Goal: Task Accomplishment & Management: Use online tool/utility

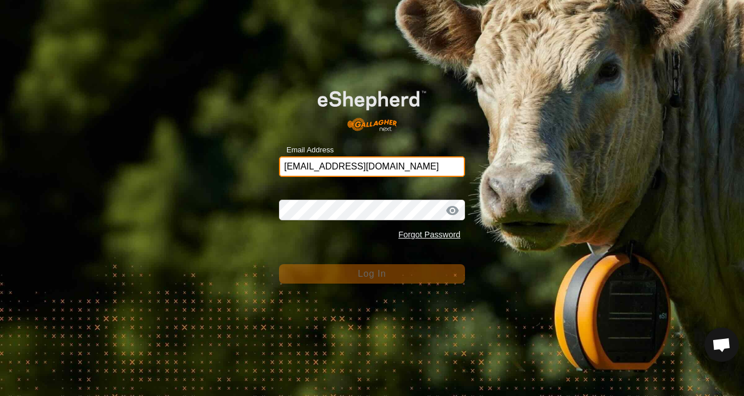
type input "[EMAIL_ADDRESS][DOMAIN_NAME]"
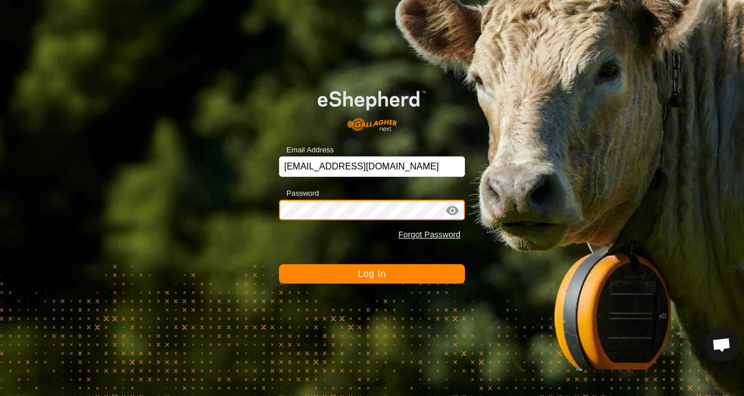
click at [372, 273] on button "Log In" at bounding box center [372, 273] width 186 height 19
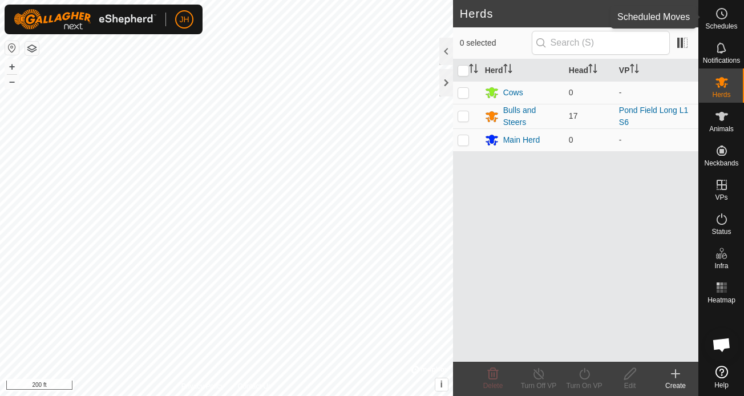
click at [734, 26] on span "Schedules" at bounding box center [721, 26] width 32 height 7
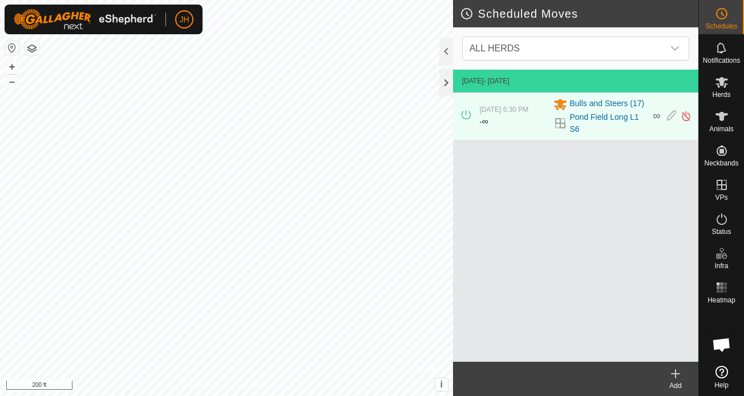
click at [679, 378] on icon at bounding box center [676, 374] width 14 height 14
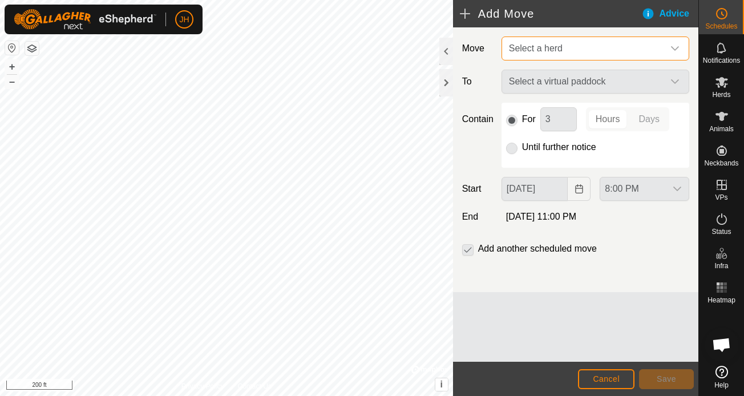
click at [568, 58] on span "Select a herd" at bounding box center [583, 48] width 159 height 23
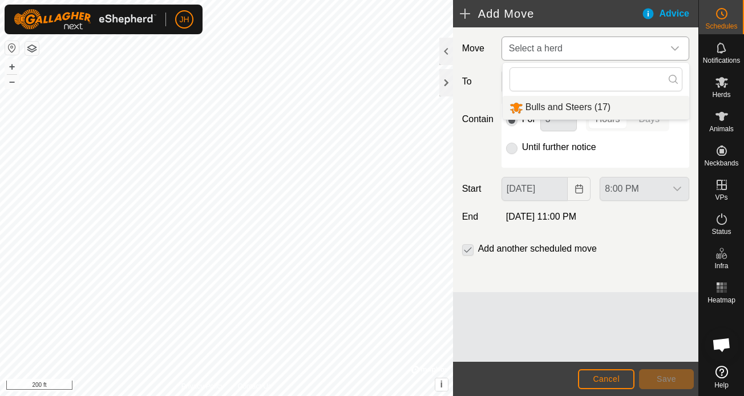
click at [570, 110] on li "Bulls and Steers (17)" at bounding box center [596, 107] width 187 height 23
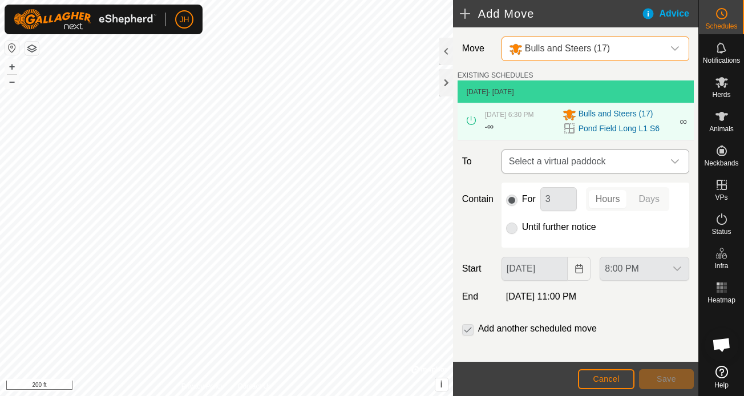
click at [597, 164] on span "Select a virtual paddock" at bounding box center [583, 161] width 159 height 23
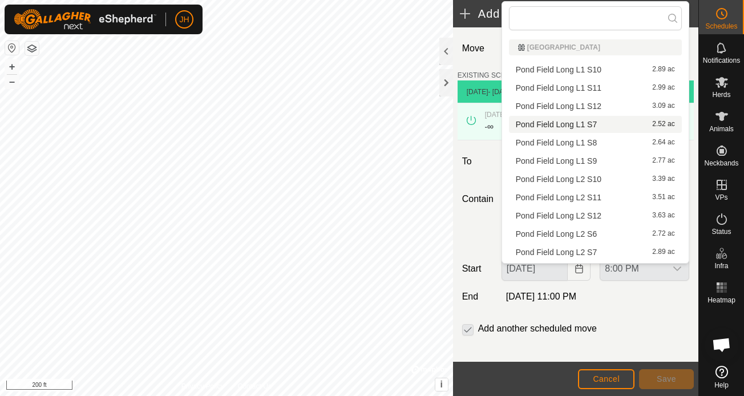
click at [608, 125] on li "Pond Field Long L1 S7 2.52 ac" at bounding box center [595, 124] width 173 height 17
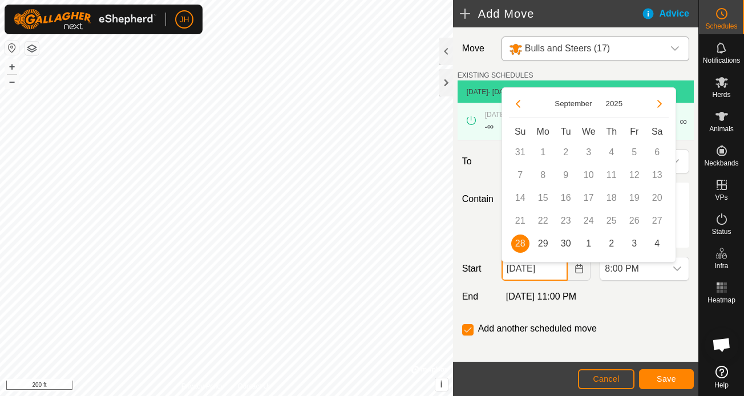
click at [558, 275] on input "[DATE]" at bounding box center [534, 269] width 67 height 24
click at [546, 246] on span "29" at bounding box center [543, 243] width 18 height 18
type input "[DATE]"
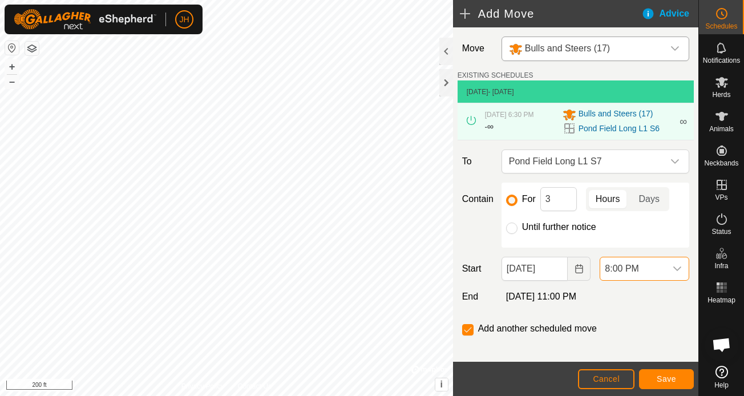
click at [624, 278] on span "8:00 PM" at bounding box center [633, 268] width 66 height 23
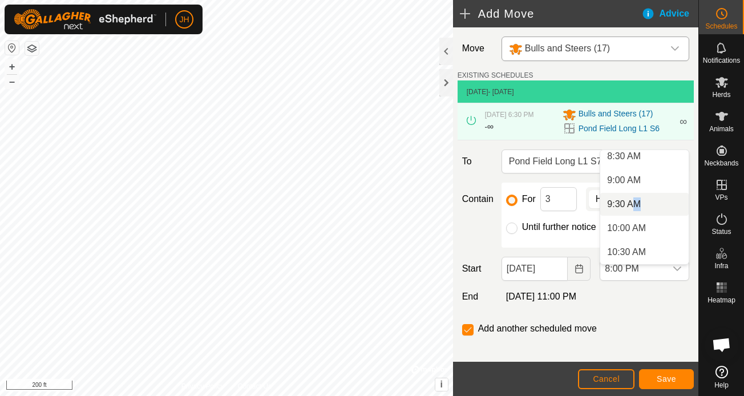
click at [637, 207] on li "9:30 AM" at bounding box center [644, 204] width 88 height 23
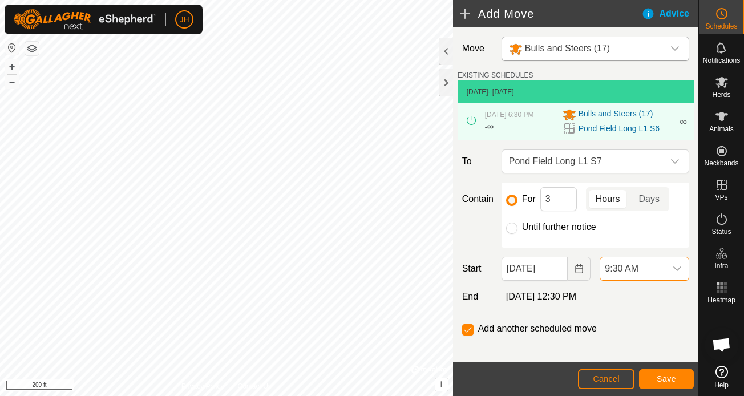
click at [541, 232] on label "Until further notice" at bounding box center [559, 226] width 74 height 9
click at [517, 233] on input "Until further notice" at bounding box center [511, 227] width 11 height 11
radio input "true"
click at [467, 335] on input "checkbox" at bounding box center [467, 329] width 11 height 11
checkbox input "true"
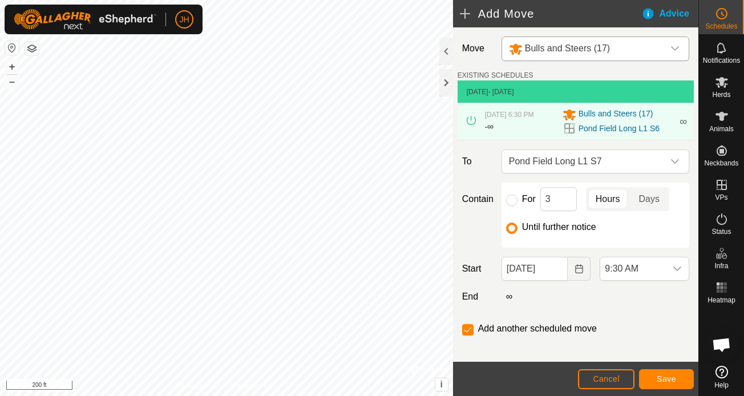
click at [655, 373] on button "Save" at bounding box center [666, 379] width 55 height 20
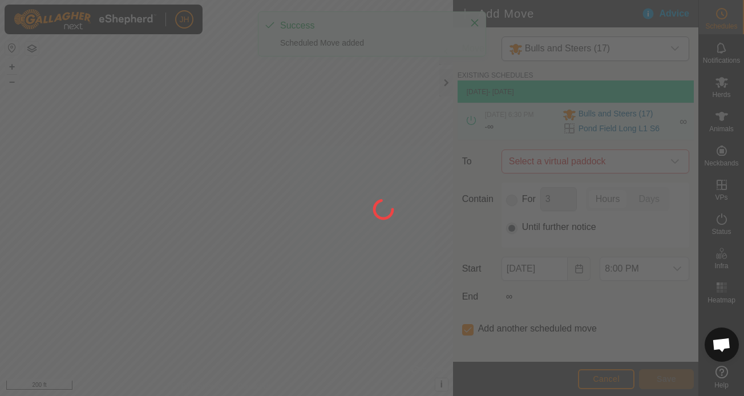
type input "[DATE]"
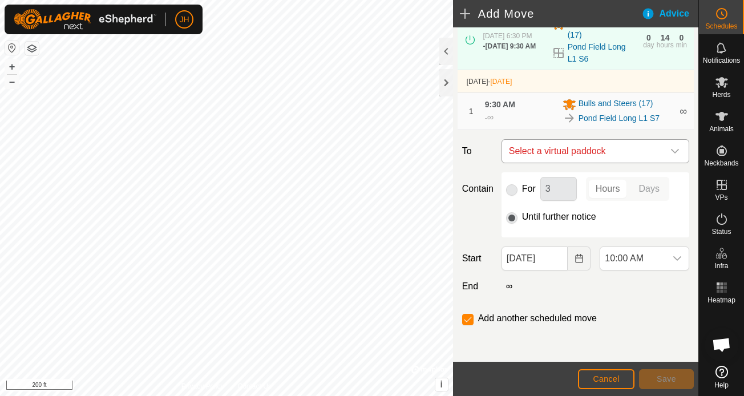
scroll to position [91, 0]
click at [618, 145] on span "Select a virtual paddock" at bounding box center [583, 151] width 159 height 23
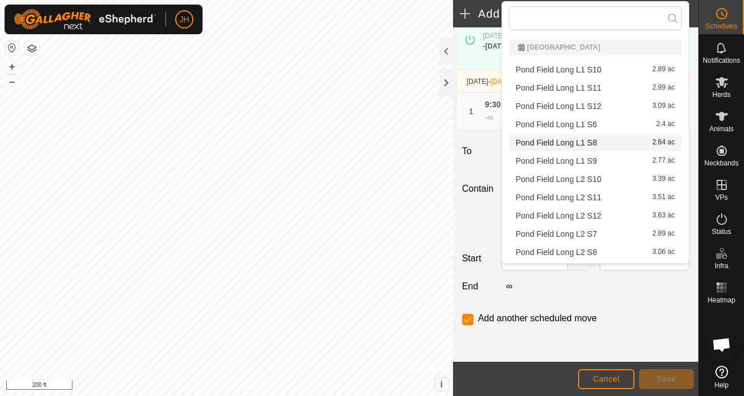
click at [595, 144] on li "Pond Field Long L1 S8 2.64 ac" at bounding box center [595, 142] width 173 height 17
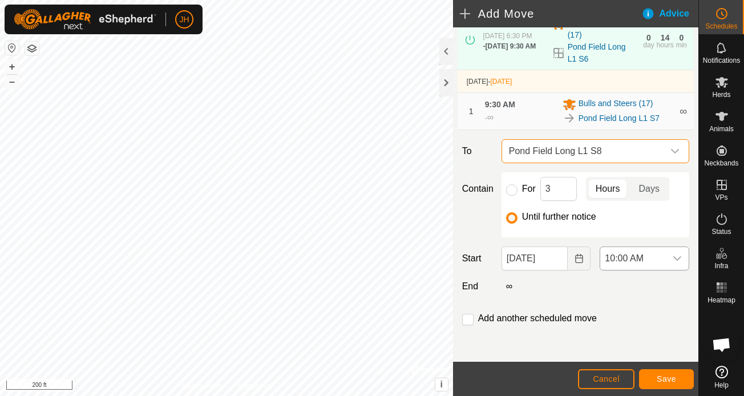
click at [627, 259] on span "10:00 AM" at bounding box center [633, 258] width 66 height 23
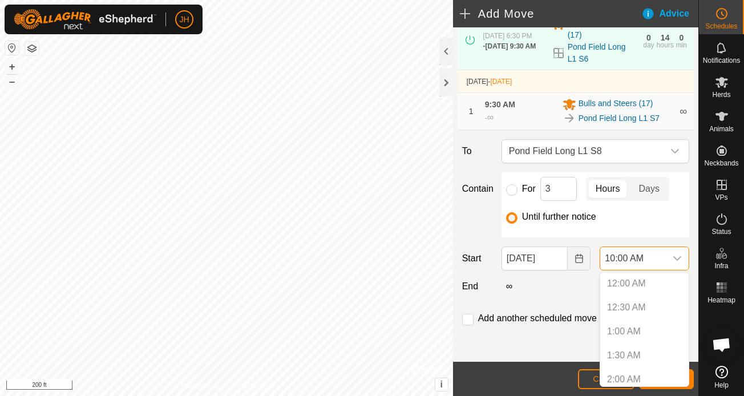
scroll to position [388, 0]
click at [634, 340] on li "12:30 PM" at bounding box center [644, 339] width 88 height 23
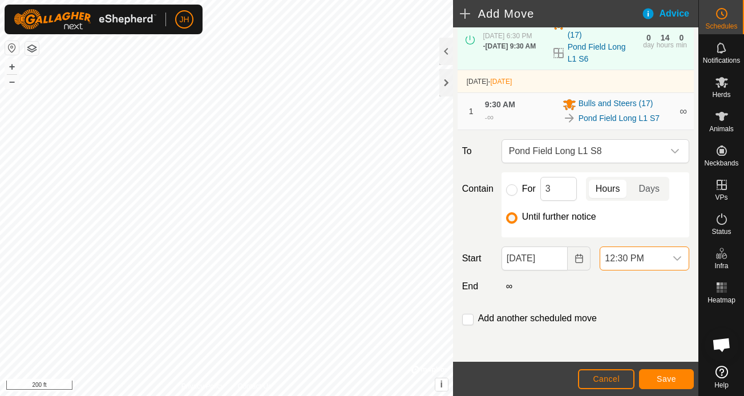
scroll to position [479, 0]
click at [547, 315] on label "Add another scheduled move" at bounding box center [537, 318] width 119 height 9
click at [469, 322] on input "checkbox" at bounding box center [467, 319] width 11 height 11
click at [668, 380] on span "Save" at bounding box center [666, 378] width 19 height 9
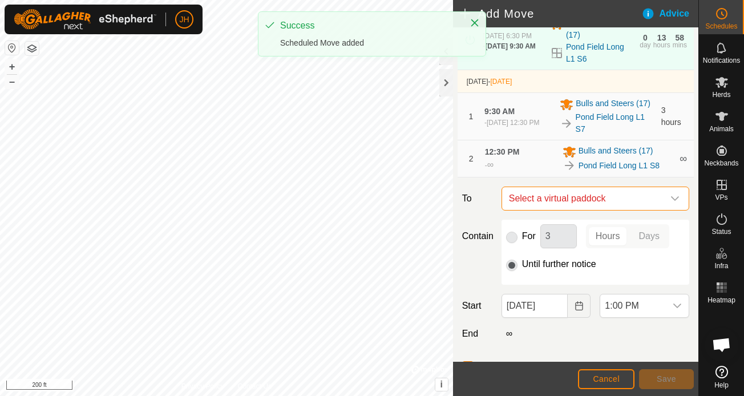
click at [582, 197] on span "Select a virtual paddock" at bounding box center [583, 198] width 159 height 23
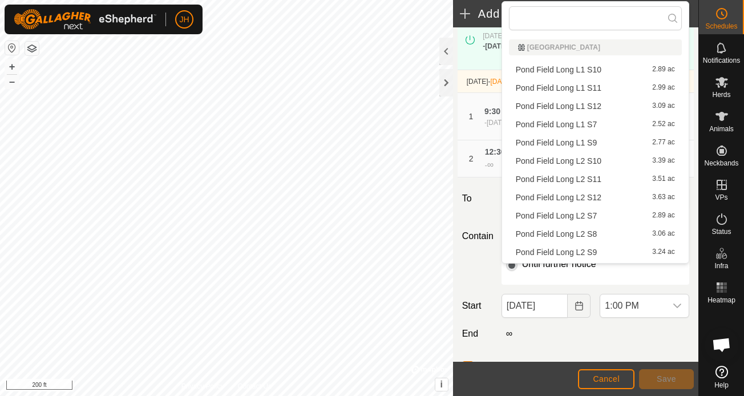
click at [588, 141] on li "Pond Field Long L1 S9 2.77 ac" at bounding box center [595, 142] width 173 height 17
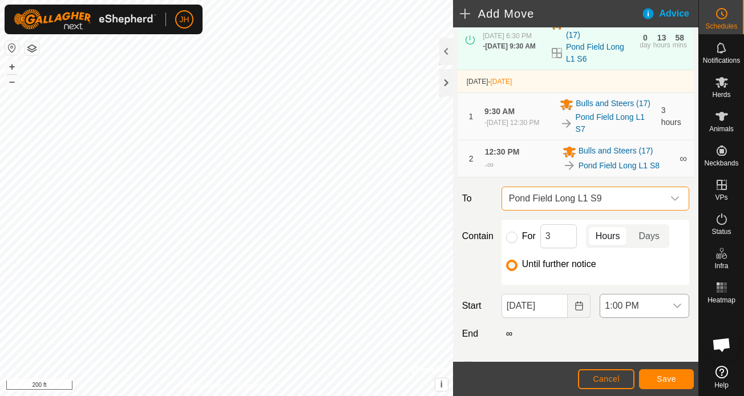
click at [624, 311] on span "1:00 PM" at bounding box center [633, 305] width 66 height 23
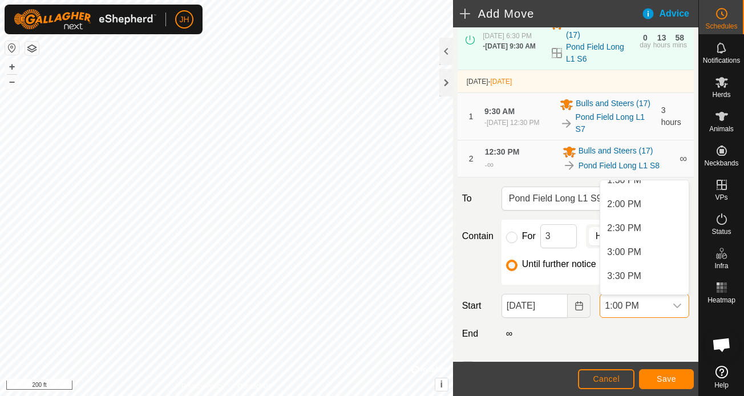
scroll to position [660, 0]
click at [623, 271] on li "3:30 PM" at bounding box center [644, 274] width 88 height 23
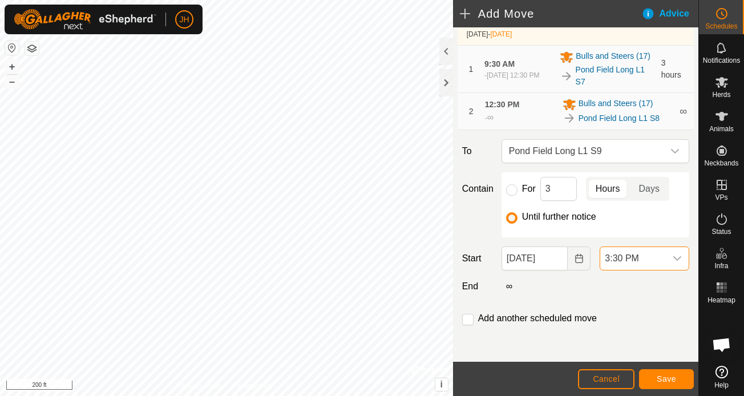
scroll to position [138, 0]
click at [536, 327] on div "Add another scheduled move" at bounding box center [575, 322] width 236 height 23
click at [537, 322] on label "Add another scheduled move" at bounding box center [537, 318] width 119 height 9
click at [513, 314] on label "Add another scheduled move" at bounding box center [537, 318] width 119 height 9
click at [468, 319] on input "checkbox" at bounding box center [467, 319] width 11 height 11
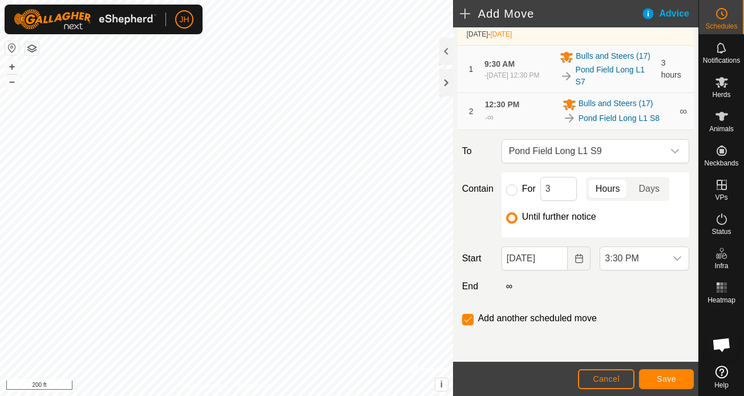
click at [674, 380] on span "Save" at bounding box center [666, 378] width 19 height 9
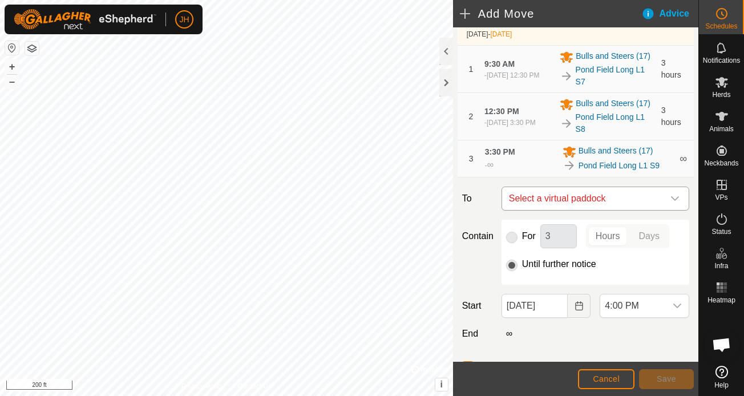
click at [598, 205] on span "Select a virtual paddock" at bounding box center [583, 198] width 159 height 23
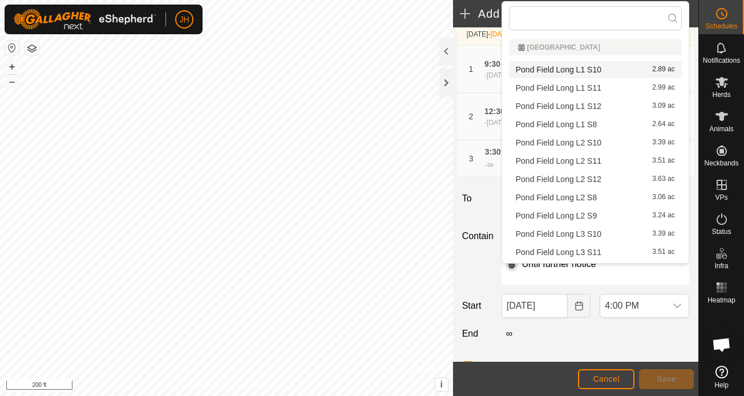
click at [588, 68] on li "Pond Field Long L1 S10 2.89 ac" at bounding box center [595, 69] width 173 height 17
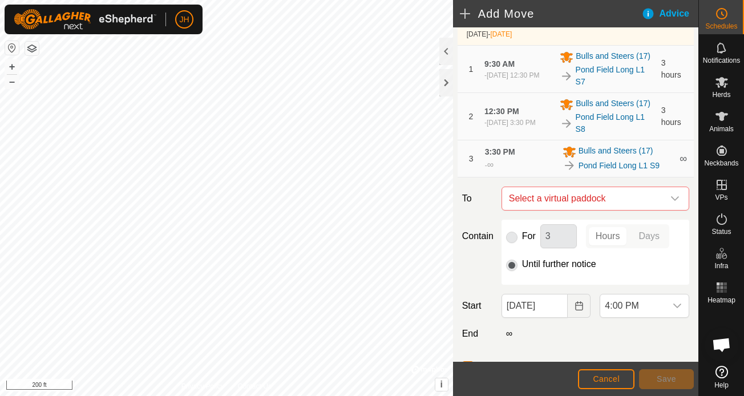
checkbox input "false"
click at [641, 305] on span "4:00 PM" at bounding box center [633, 305] width 66 height 23
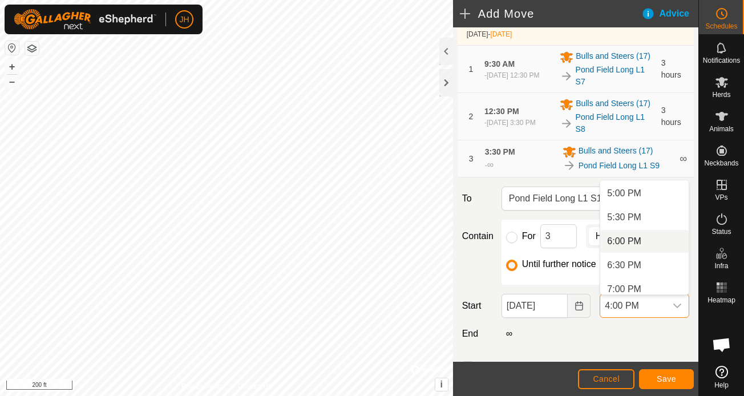
scroll to position [816, 0]
click at [637, 261] on li "6:30 PM" at bounding box center [644, 261] width 88 height 23
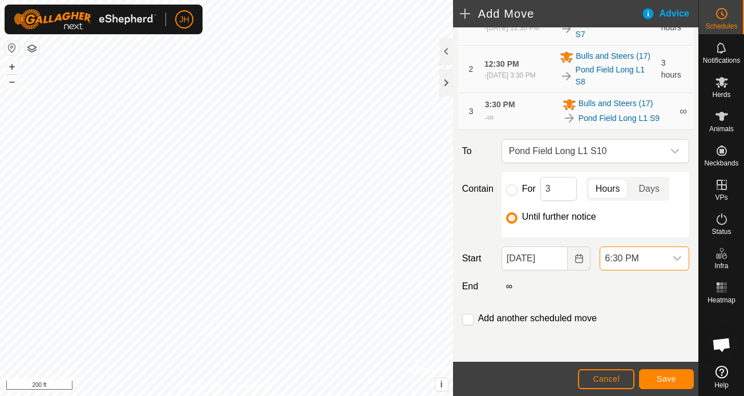
scroll to position [185, 0]
click at [611, 285] on div "∞" at bounding box center [595, 287] width 197 height 14
click at [665, 381] on span "Save" at bounding box center [666, 378] width 19 height 9
